Goal: Task Accomplishment & Management: Complete application form

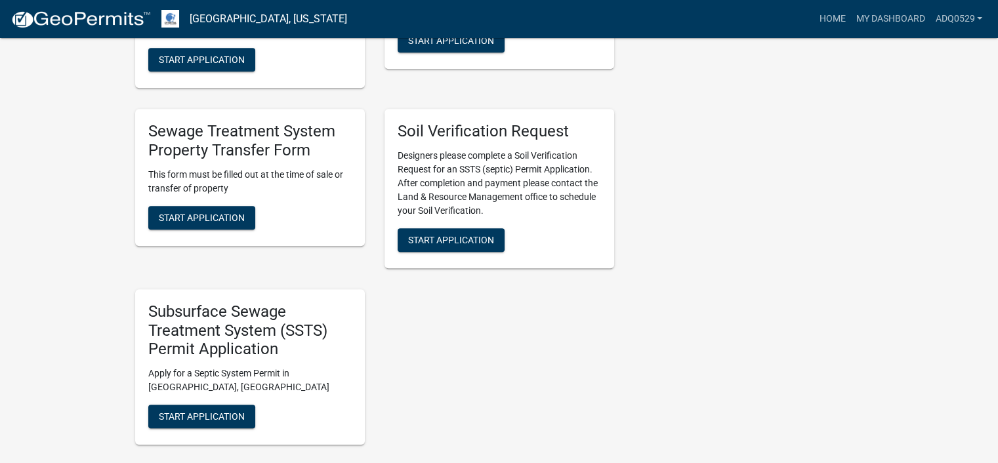
scroll to position [721, 0]
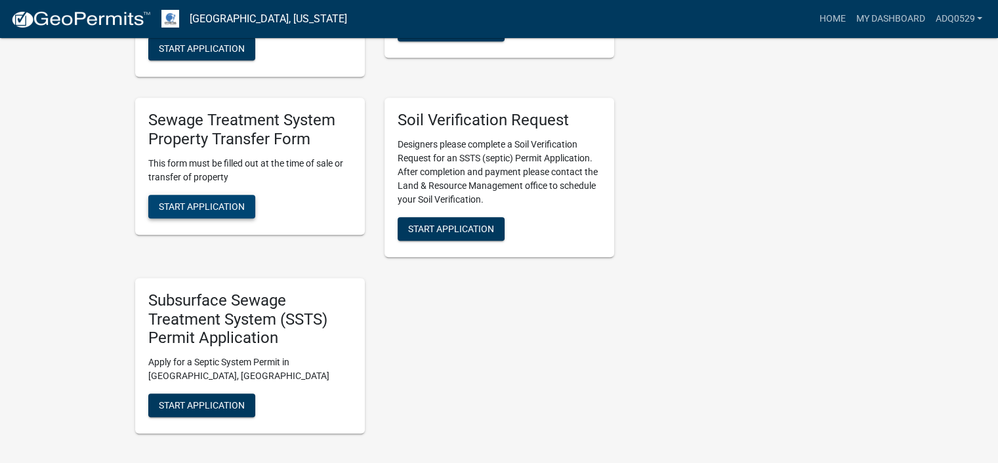
click at [213, 212] on button "Start Application" at bounding box center [201, 207] width 107 height 24
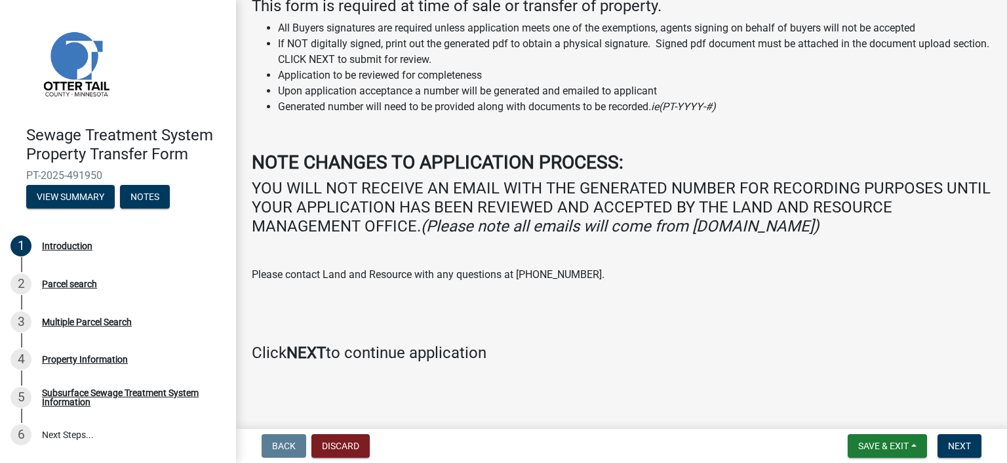
scroll to position [105, 0]
click at [962, 437] on button "Next" at bounding box center [960, 446] width 44 height 24
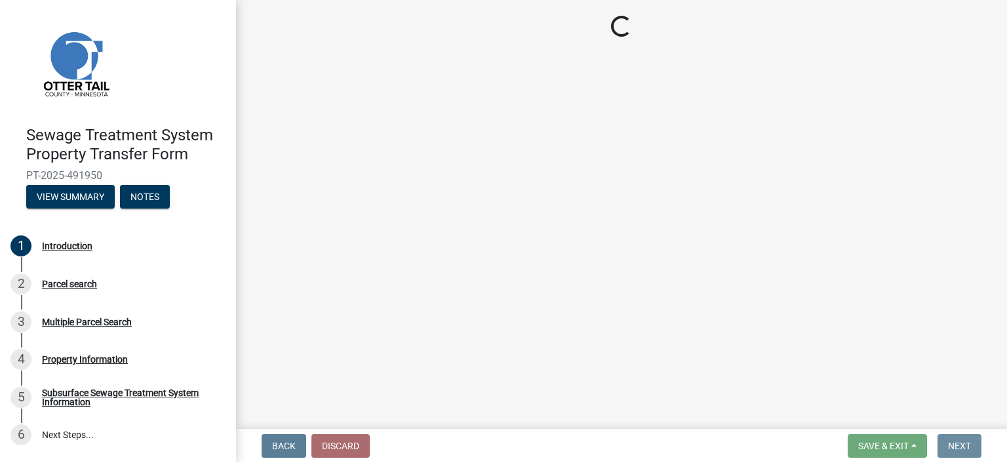
scroll to position [0, 0]
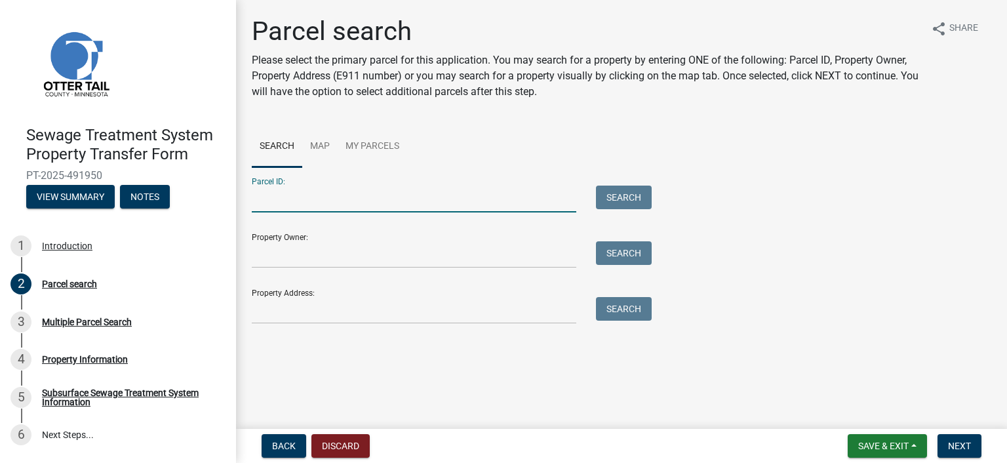
click at [303, 198] on input "Parcel ID:" at bounding box center [414, 199] width 325 height 27
paste input "46.000.07.0039.001"
type input "46.000.07.0039.001"
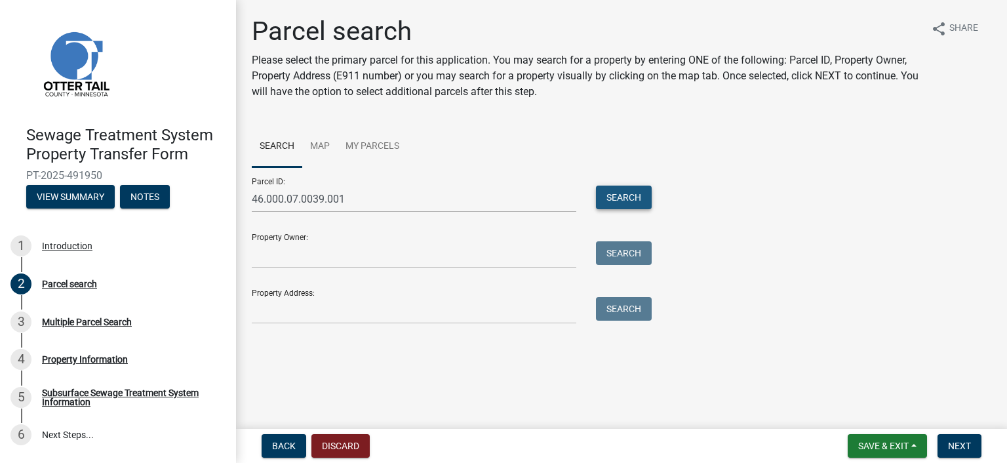
click at [613, 199] on button "Search" at bounding box center [624, 198] width 56 height 24
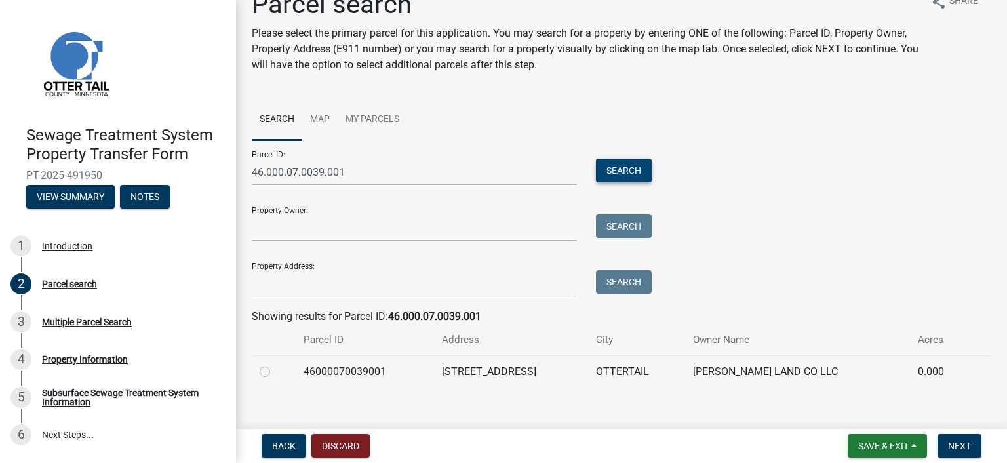
scroll to position [42, 0]
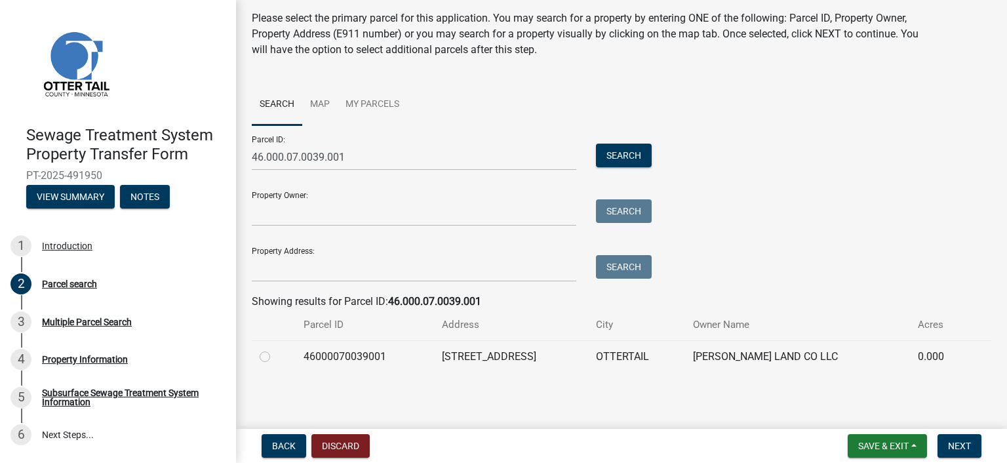
click at [275, 349] on label at bounding box center [275, 349] width 0 height 0
click at [275, 355] on input "radio" at bounding box center [279, 353] width 9 height 9
radio input "true"
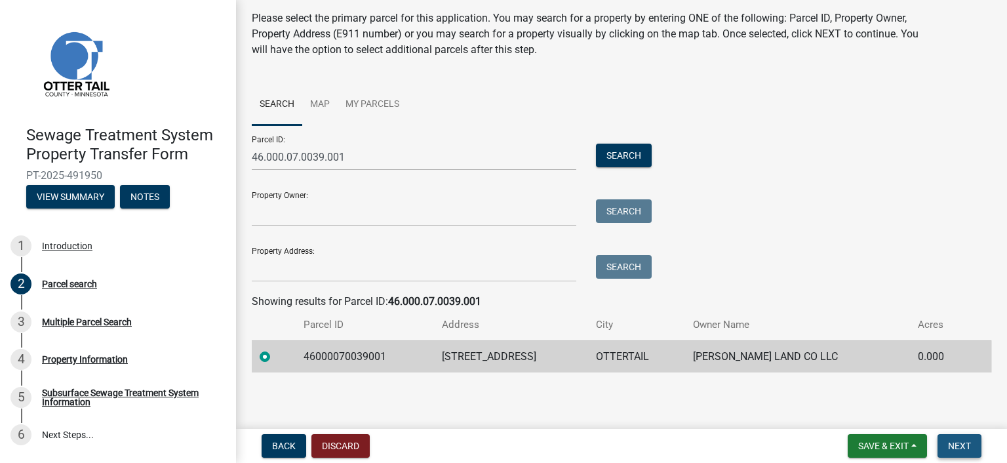
click at [976, 444] on button "Next" at bounding box center [960, 446] width 44 height 24
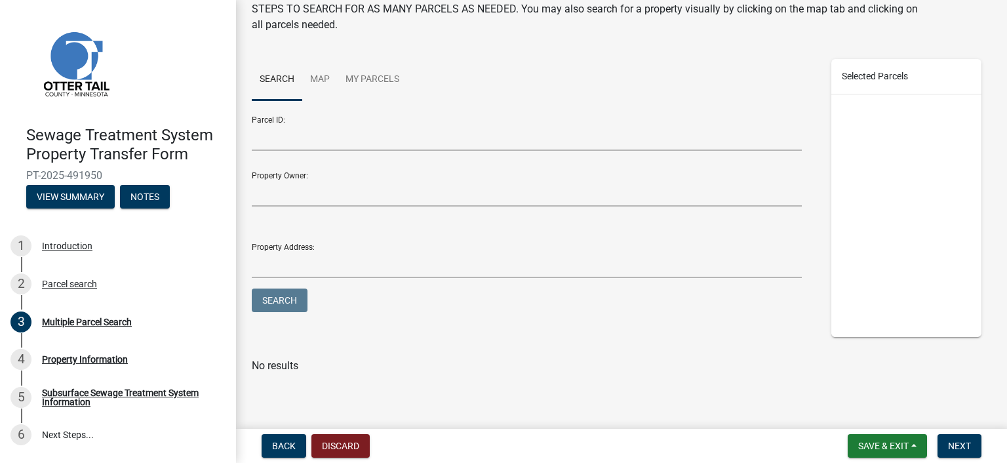
scroll to position [100, 0]
click at [950, 441] on span "Next" at bounding box center [959, 446] width 23 height 10
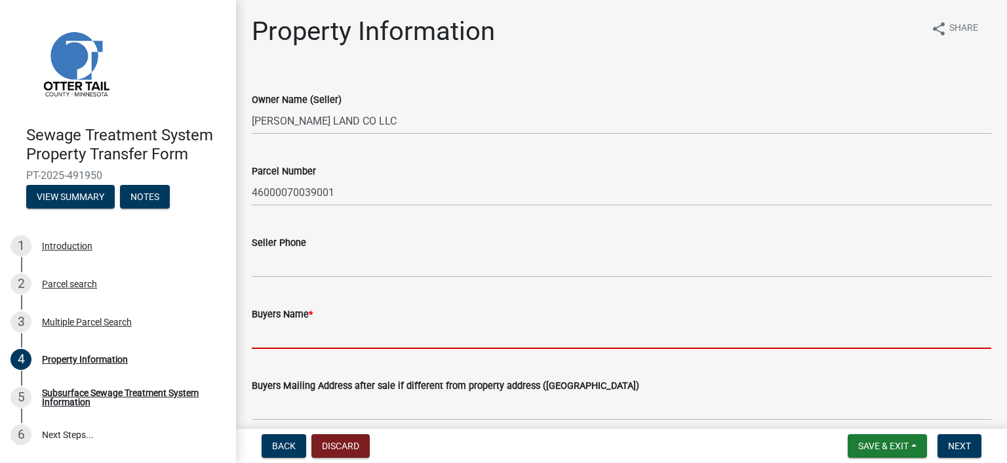
click at [321, 328] on input "Buyers Name *" at bounding box center [622, 335] width 740 height 27
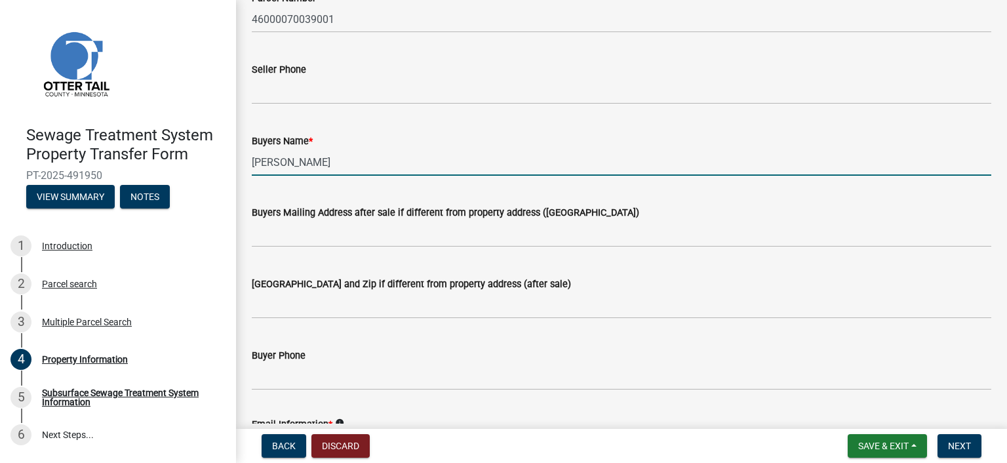
scroll to position [197, 0]
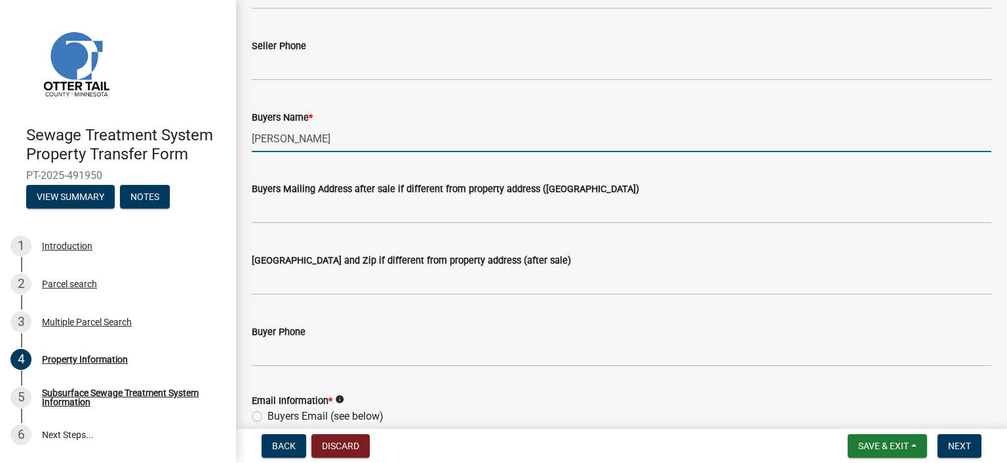
type input "[PERSON_NAME]"
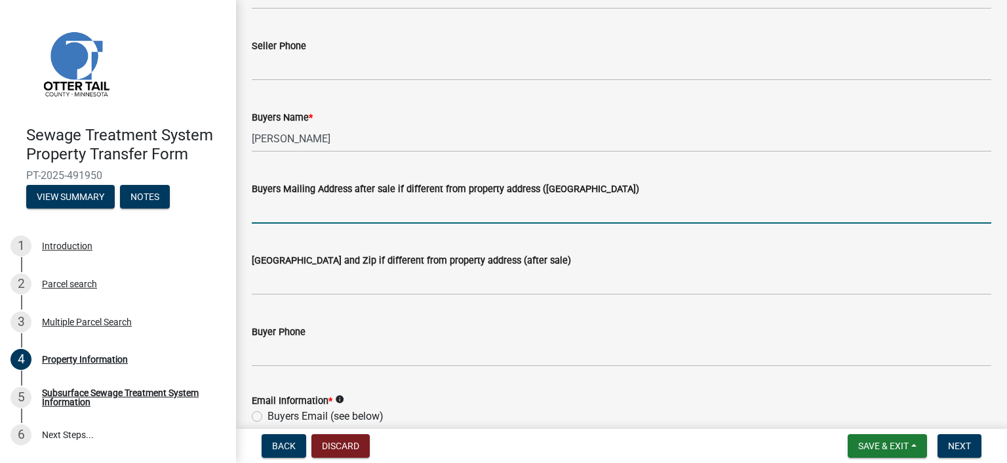
click at [293, 214] on input "Buyers Mailing Address after sale if different from property address ([GEOGRAPH…" at bounding box center [622, 210] width 740 height 27
type input "[STREET_ADDRESS]"
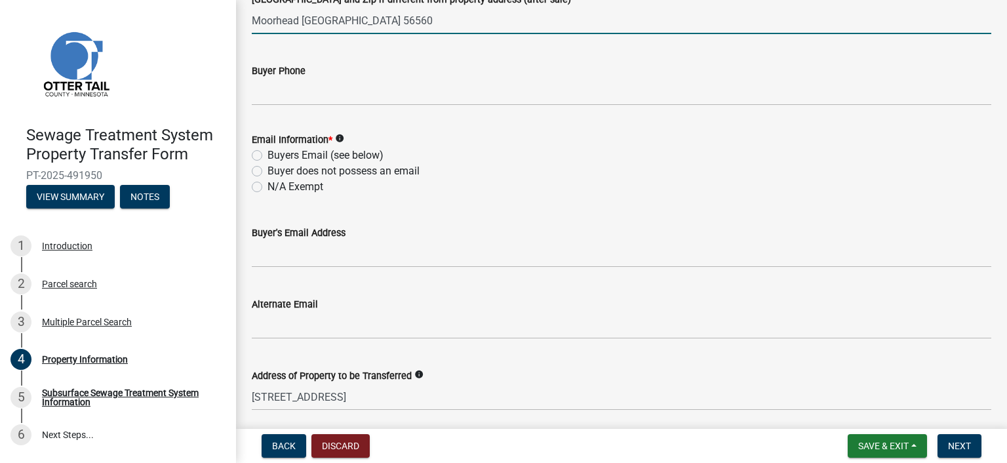
scroll to position [459, 0]
type input "Moorhead [GEOGRAPHIC_DATA] 56560"
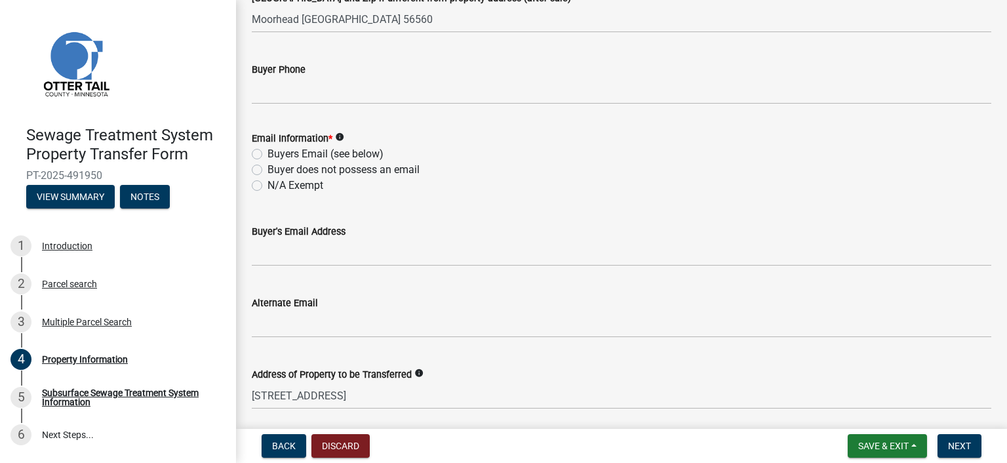
click at [268, 184] on label "N/A Exempt" at bounding box center [296, 186] width 56 height 16
click at [268, 184] on input "N/A Exempt" at bounding box center [272, 182] width 9 height 9
radio input "true"
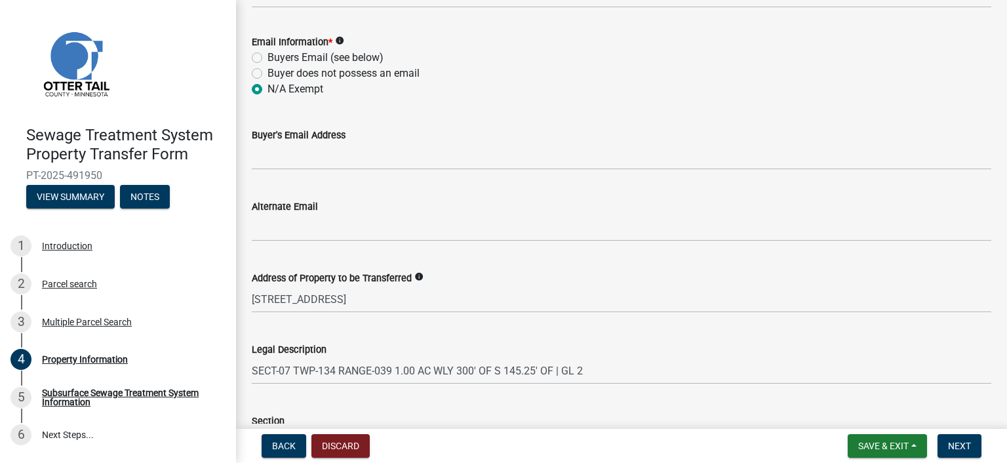
scroll to position [722, 0]
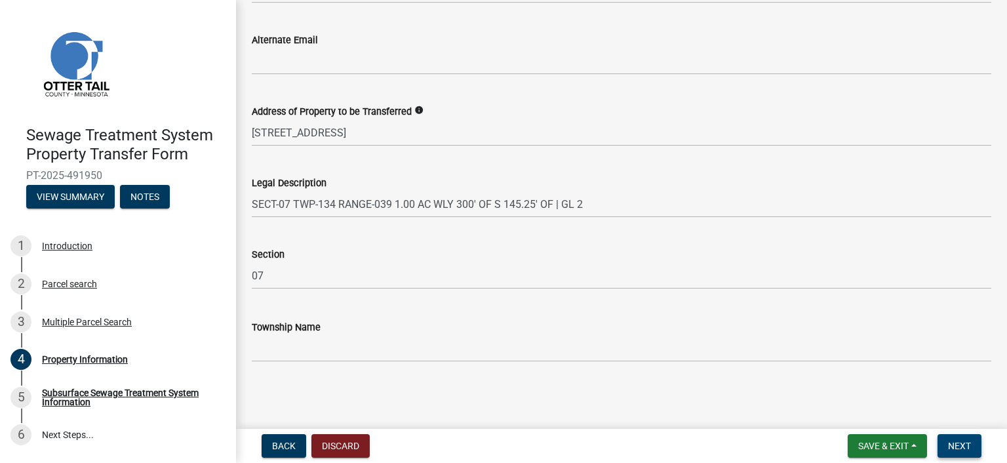
click at [960, 445] on span "Next" at bounding box center [959, 446] width 23 height 10
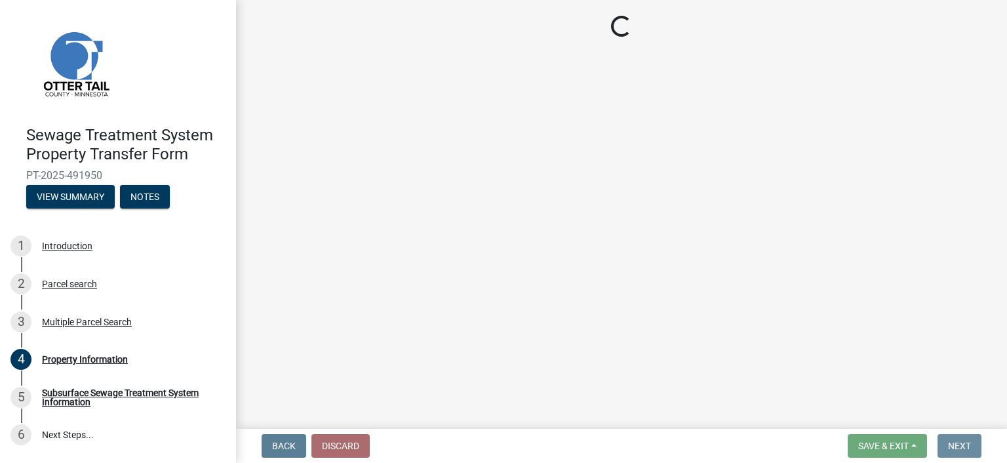
scroll to position [0, 0]
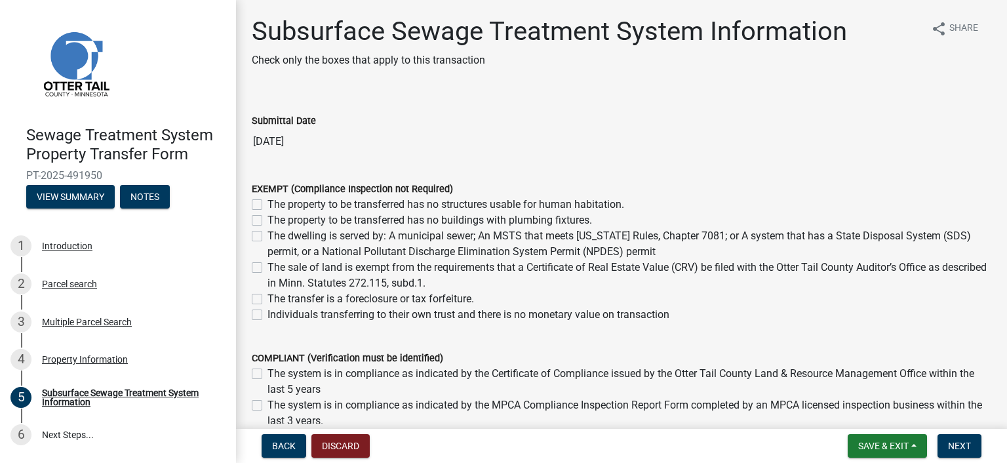
click at [268, 203] on label "The property to be transferred has no structures usable for human habitation." at bounding box center [446, 205] width 357 height 16
click at [268, 203] on input "The property to be transferred has no structures usable for human habitation." at bounding box center [272, 201] width 9 height 9
checkbox input "true"
checkbox input "false"
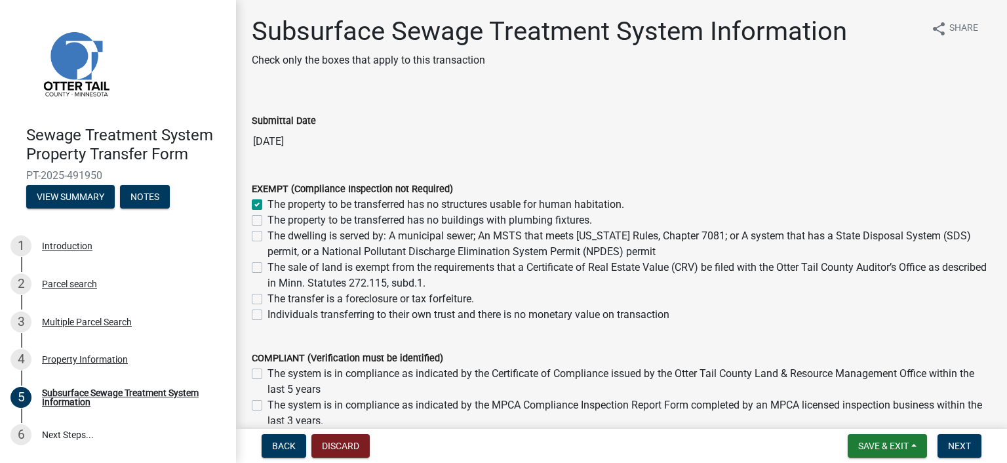
checkbox input "false"
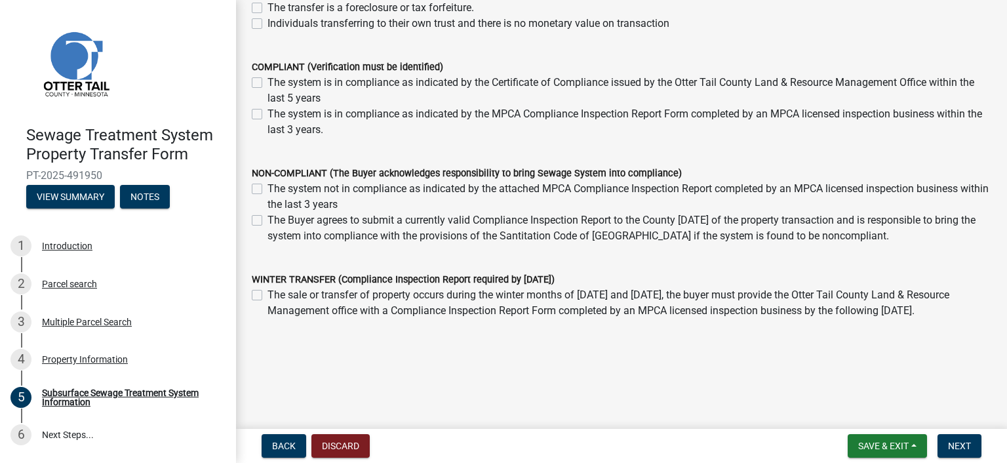
scroll to position [291, 0]
click at [965, 443] on span "Next" at bounding box center [959, 446] width 23 height 10
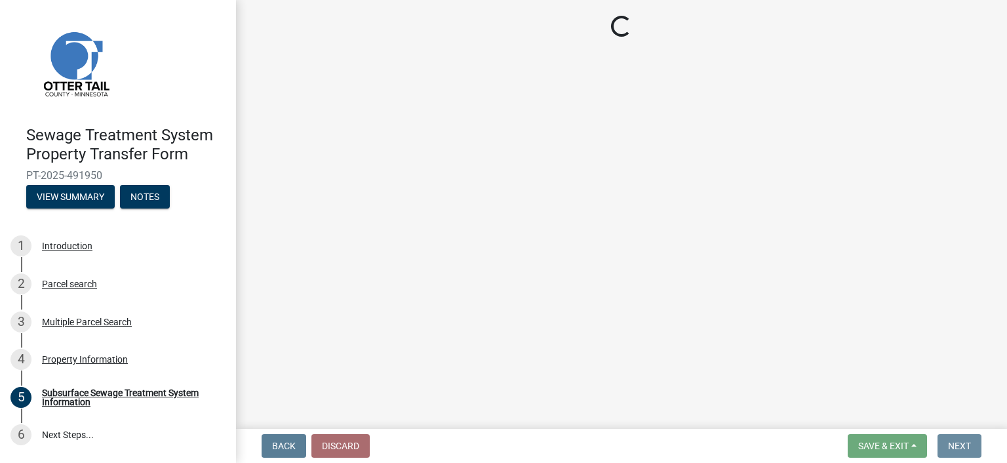
scroll to position [0, 0]
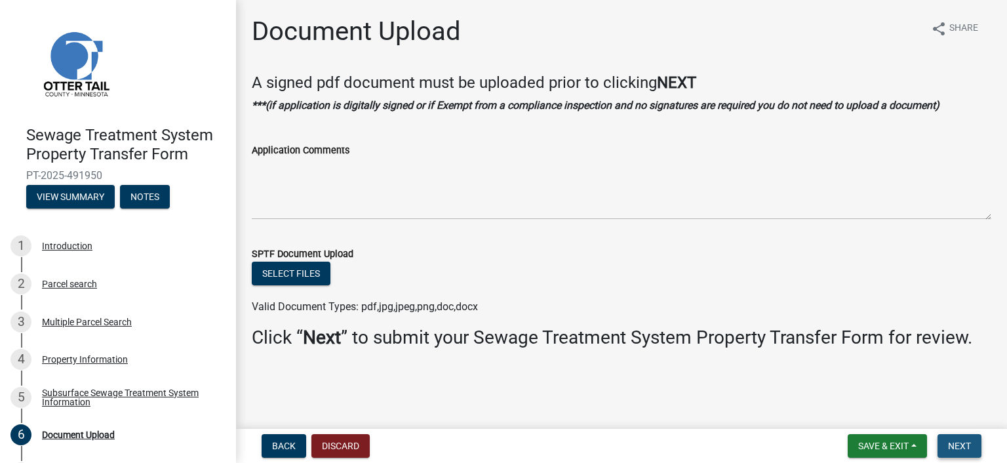
click at [973, 444] on button "Next" at bounding box center [960, 446] width 44 height 24
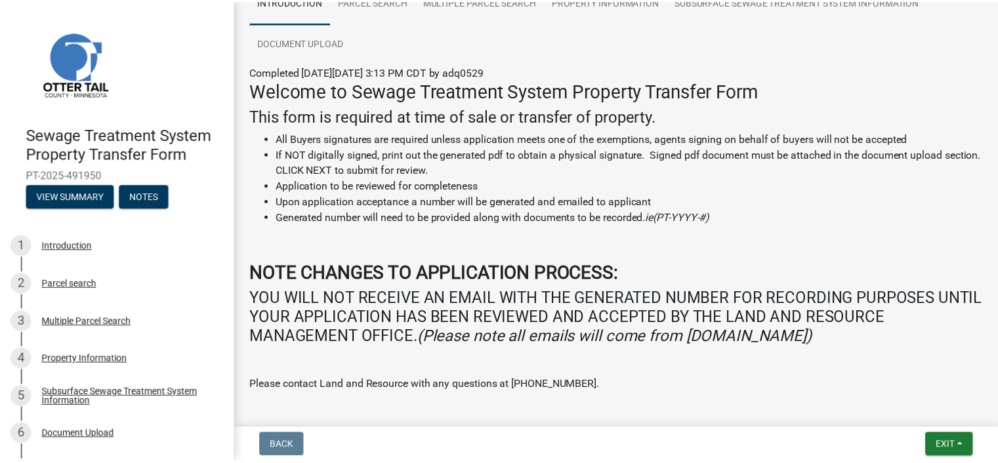
scroll to position [246, 0]
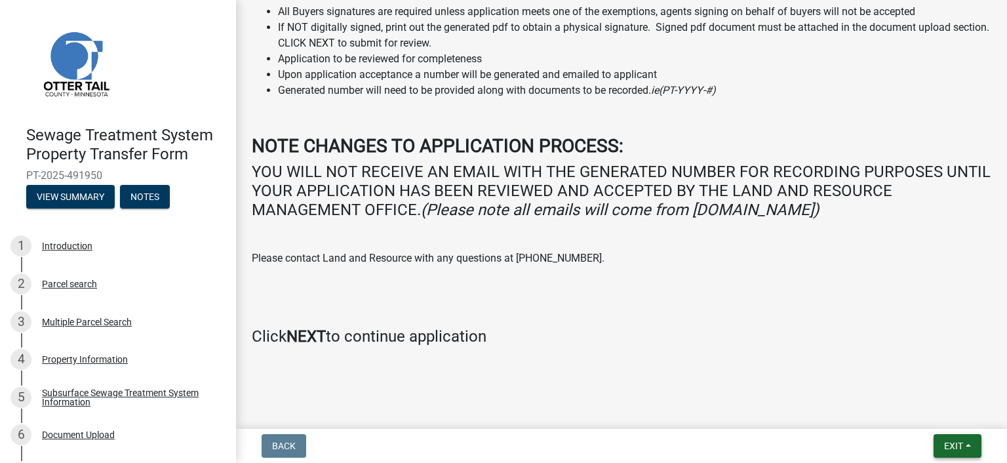
click at [955, 441] on span "Exit" at bounding box center [953, 446] width 19 height 10
click at [931, 410] on button "Save & Exit" at bounding box center [930, 411] width 105 height 31
